Goal: Find specific page/section: Find specific page/section

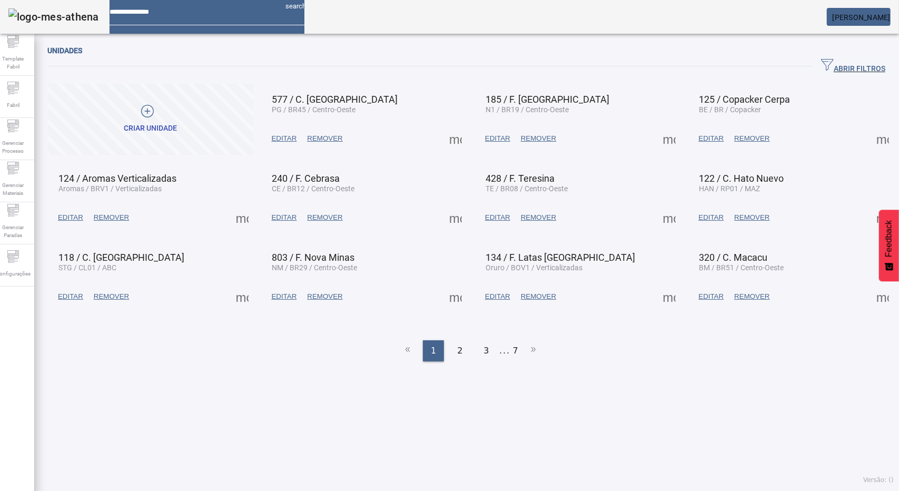
drag, startPoint x: 824, startPoint y: 64, endPoint x: 770, endPoint y: 68, distance: 53.4
click at [824, 64] on span "ABRIR FILTROS" at bounding box center [853, 66] width 64 height 16
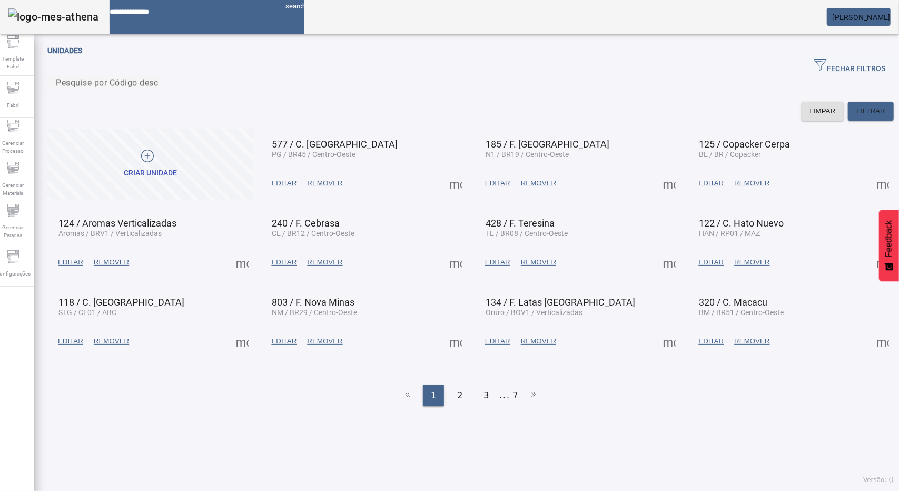
click at [151, 89] on input "Pesquise por Código descrição ou sigla" at bounding box center [103, 82] width 95 height 13
type input "****"
click at [857, 116] on span "FILTRAR" at bounding box center [871, 111] width 29 height 11
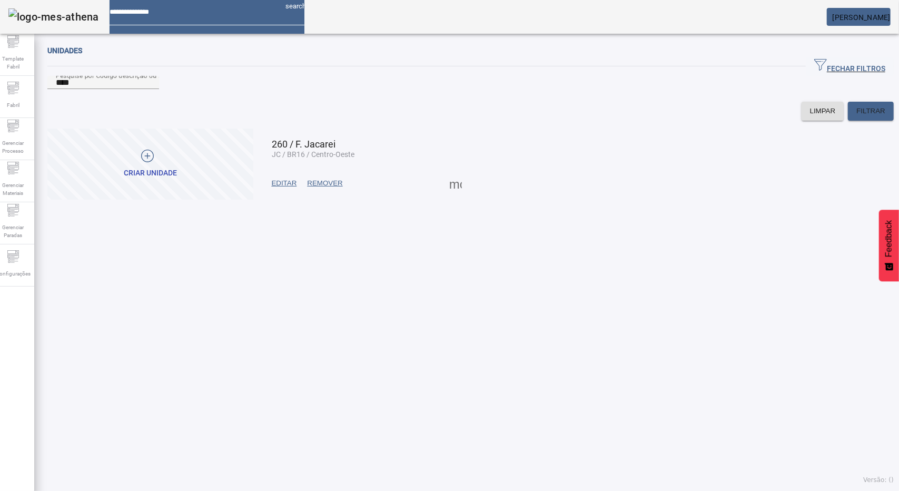
click at [449, 193] on span at bounding box center [455, 183] width 25 height 25
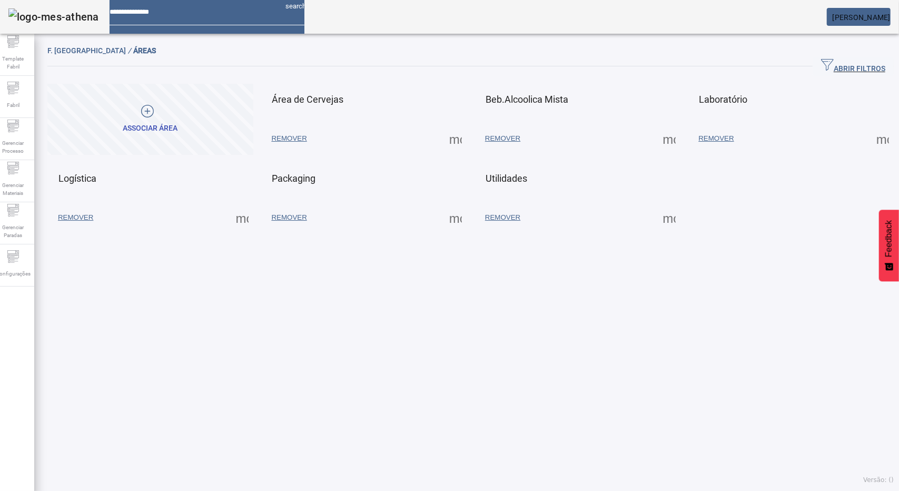
click at [458, 140] on span at bounding box center [455, 138] width 25 height 25
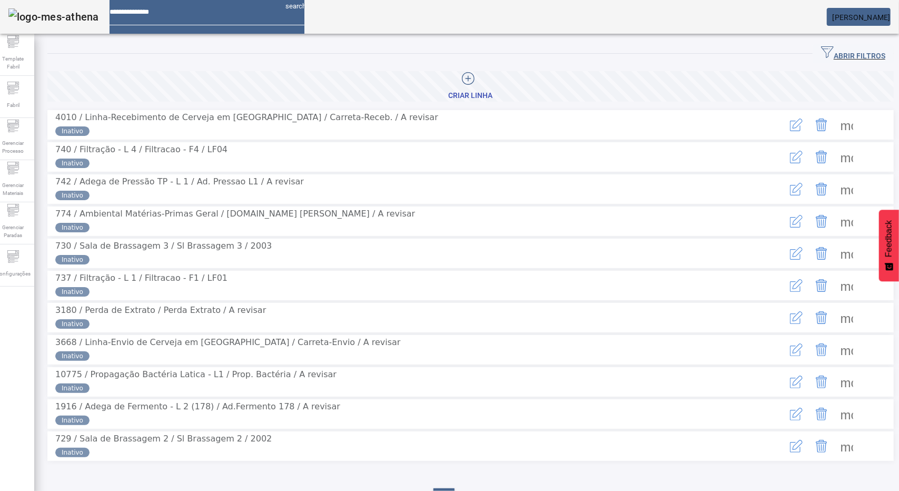
click at [821, 53] on icon "button" at bounding box center [827, 52] width 13 height 13
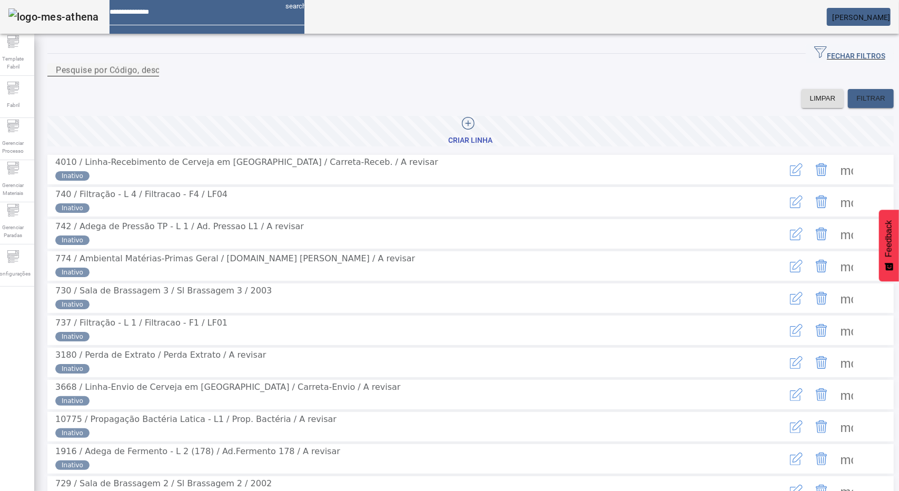
click at [243, 75] on mat-label "Pesquise por Código, descrição, descrição abreviada ou descrição SAP" at bounding box center [196, 70] width 280 height 10
click at [151, 76] on input "Pesquise por Código, descrição, descrição abreviada ou descrição SAP" at bounding box center [103, 70] width 95 height 13
type input "****"
click at [857, 104] on span "FILTRAR" at bounding box center [871, 98] width 29 height 11
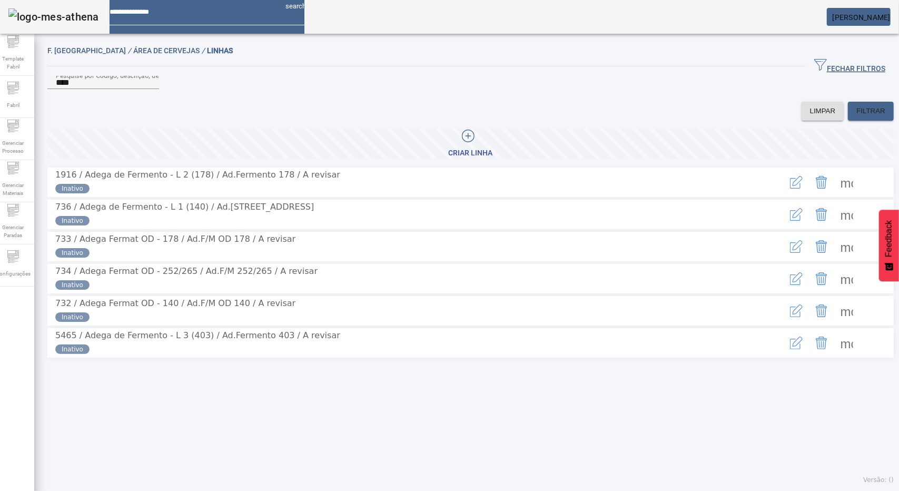
click at [835, 259] on span at bounding box center [847, 246] width 25 height 25
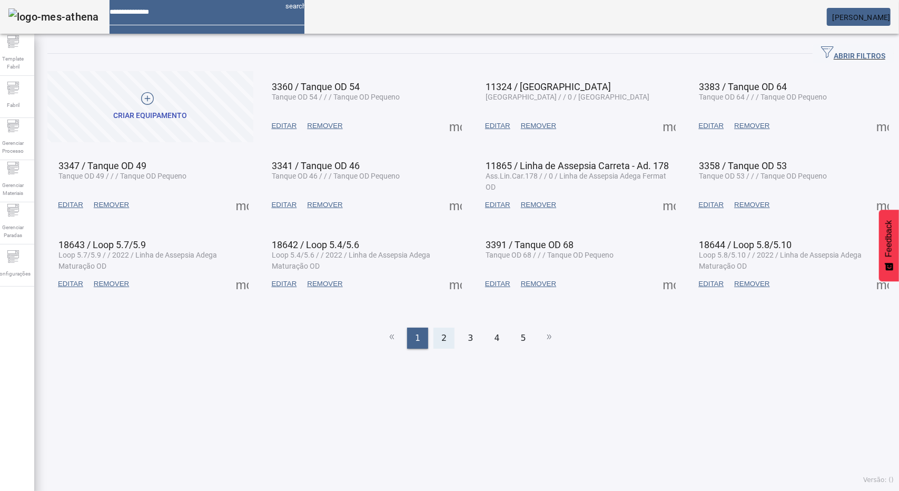
click at [442, 335] on span "2" at bounding box center [444, 338] width 5 height 13
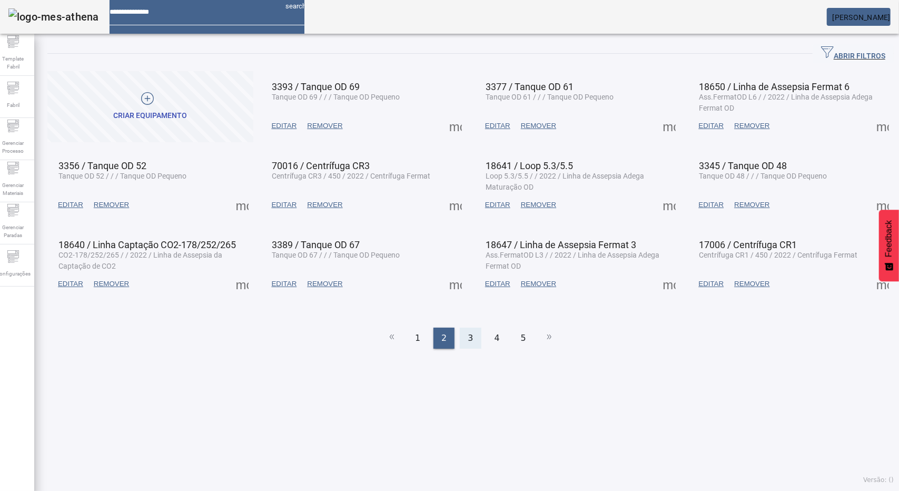
click at [468, 335] on span "3" at bounding box center [470, 338] width 5 height 13
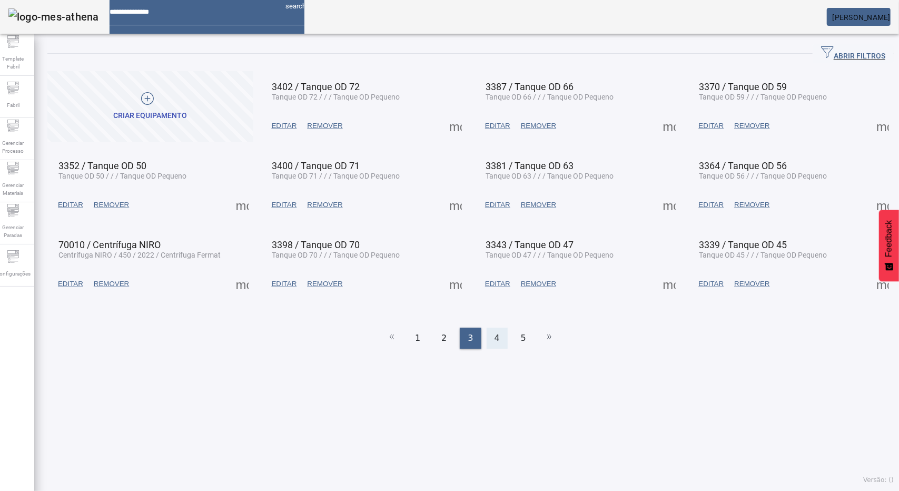
click at [488, 335] on div "4" at bounding box center [497, 338] width 21 height 21
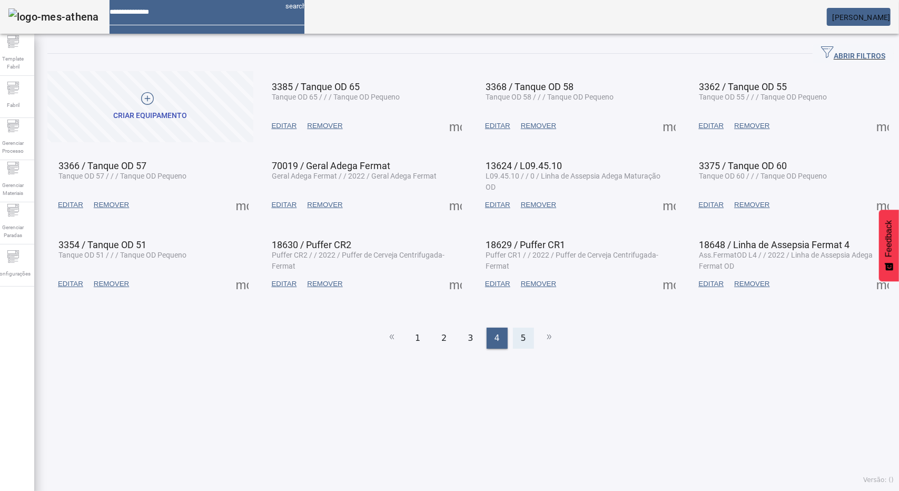
click at [524, 335] on div "5" at bounding box center [523, 338] width 21 height 21
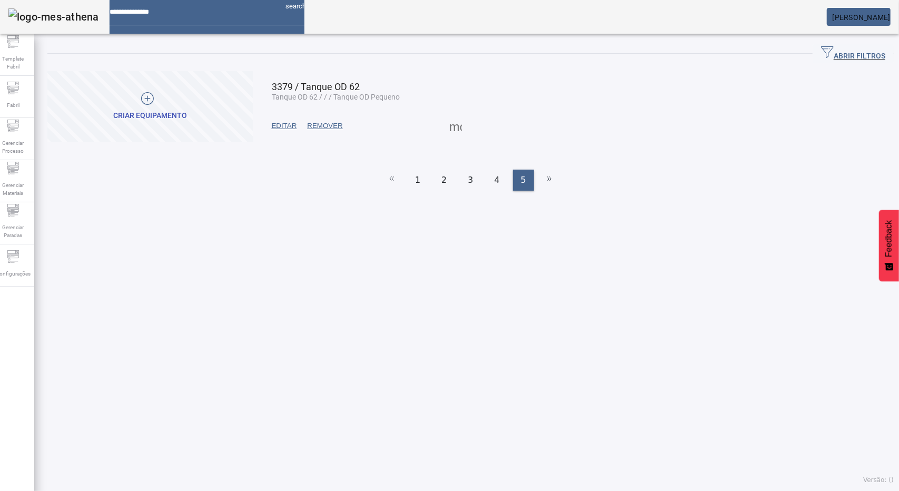
click at [404, 170] on ul "1 2 3 4 5" at bounding box center [470, 180] width 847 height 21
click at [417, 174] on span "1" at bounding box center [417, 180] width 5 height 13
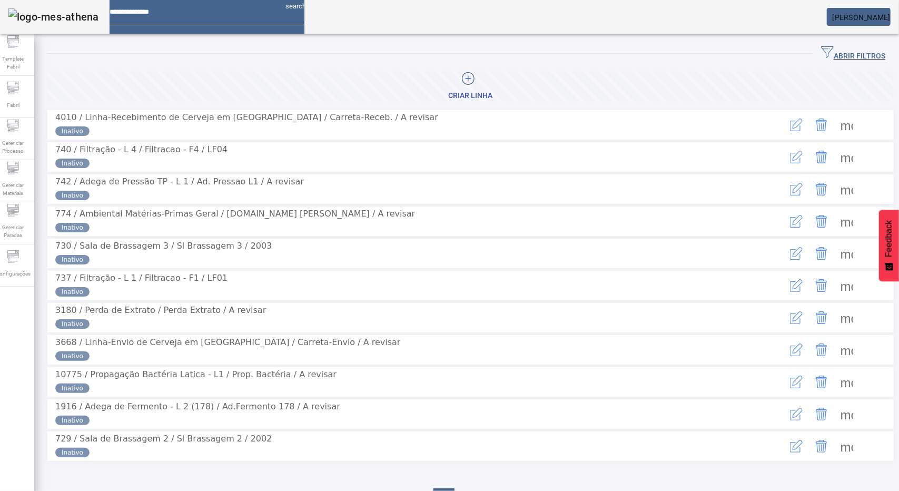
click at [836, 56] on span "ABRIR FILTROS" at bounding box center [853, 54] width 64 height 16
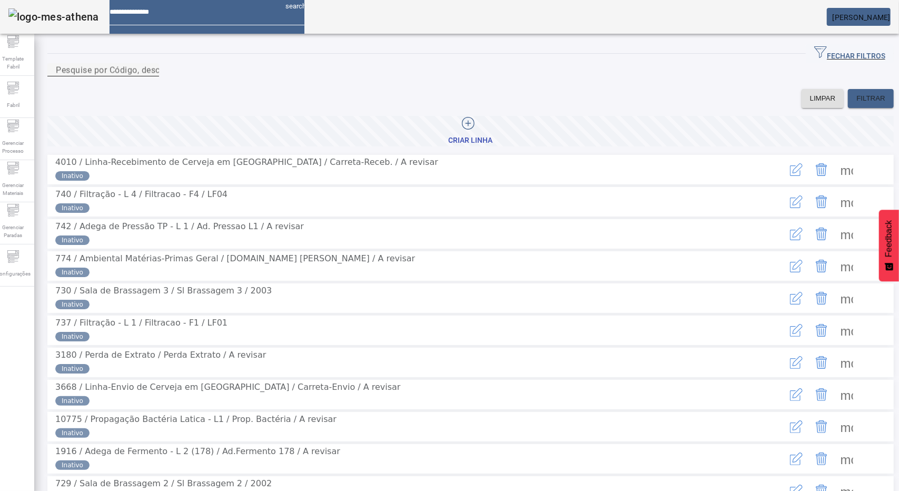
click at [148, 70] on div "Pesquise por Código, descrição, descrição abreviada ou descrição SAP" at bounding box center [103, 69] width 95 height 13
click at [151, 76] on input "Pesquise por Código, descrição, descrição abreviada ou descrição SAP" at bounding box center [103, 70] width 95 height 13
type input "****"
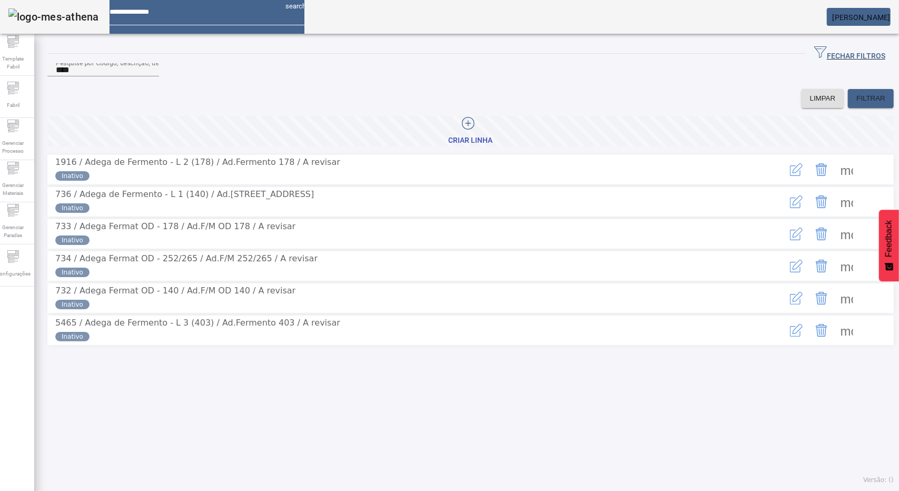
click at [835, 182] on span at bounding box center [847, 169] width 25 height 25
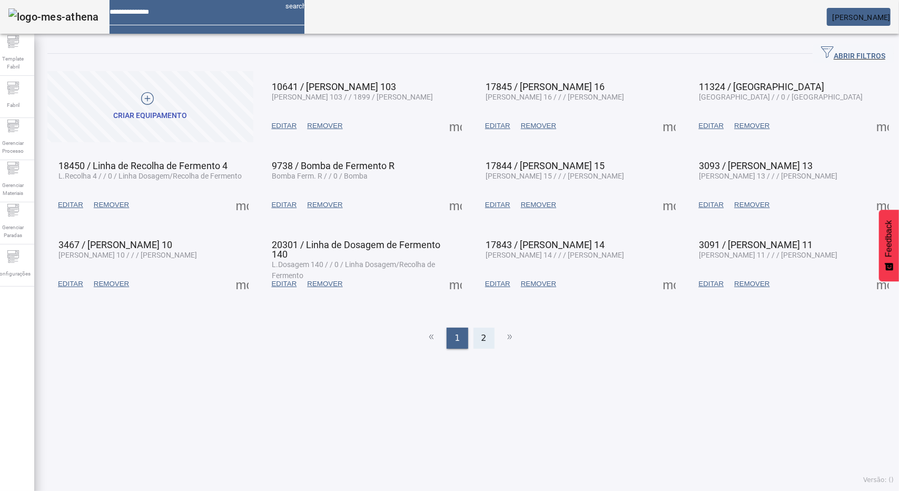
click at [482, 336] on span "2" at bounding box center [484, 338] width 5 height 13
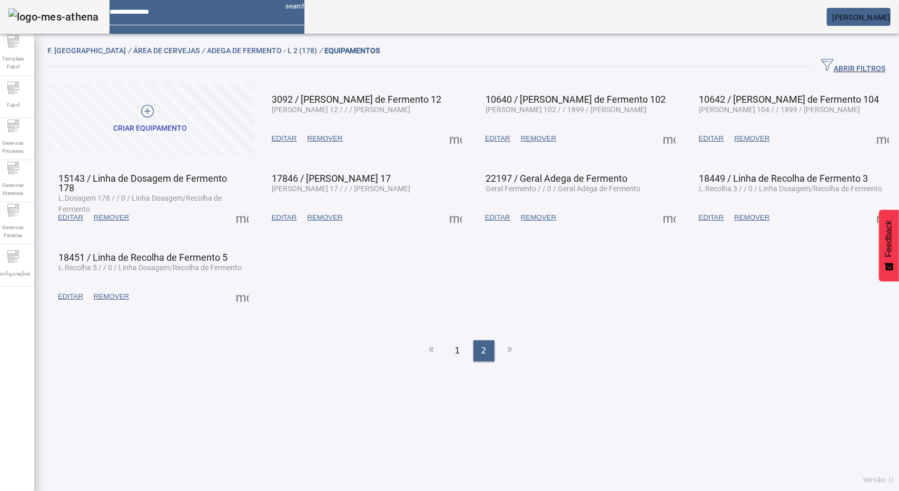
click at [716, 140] on span "EDITAR" at bounding box center [711, 138] width 25 height 11
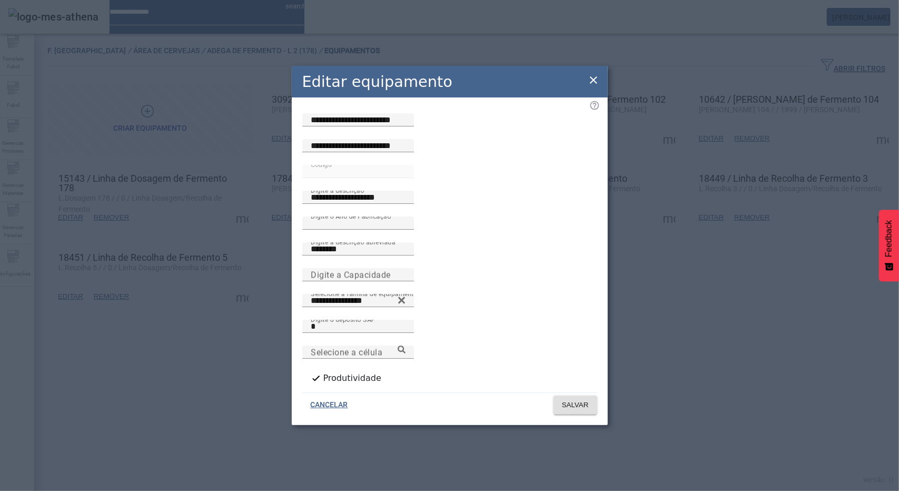
click at [592, 84] on icon at bounding box center [593, 79] width 7 height 7
